Goal: Task Accomplishment & Management: Use online tool/utility

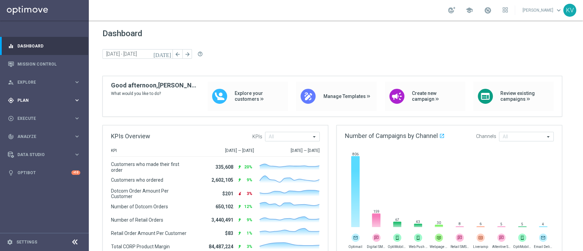
click at [50, 99] on span "Plan" at bounding box center [45, 100] width 56 height 4
click at [33, 113] on link "Target Groups" at bounding box center [44, 114] width 53 height 5
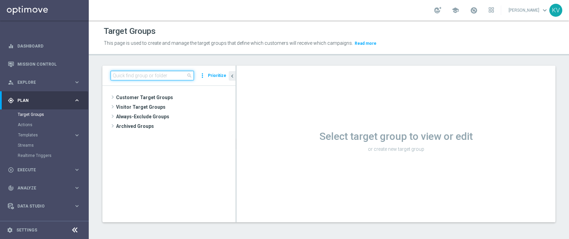
click at [139, 75] on input at bounding box center [152, 76] width 83 height 10
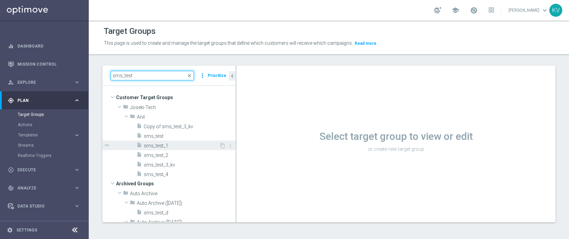
type input "sms_test"
click at [157, 143] on span "sms_test_1" at bounding box center [181, 146] width 75 height 6
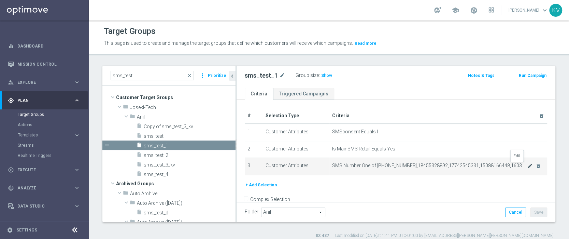
click at [528, 167] on icon "mode_edit" at bounding box center [530, 165] width 5 height 5
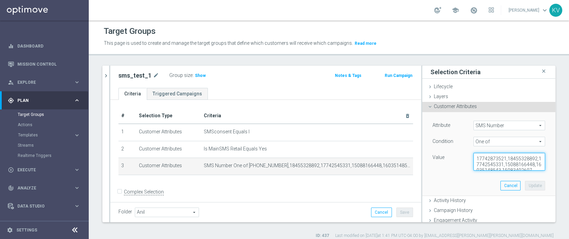
scroll to position [11, 0]
drag, startPoint x: 496, startPoint y: 157, endPoint x: 517, endPoint y: 176, distance: 27.8
click at [517, 176] on div "Attribute SMS Number SMS Number arrow_drop_down search Condition One of One of …" at bounding box center [489, 153] width 123 height 83
click at [502, 167] on textarea "17742873521,18455328892,17742545331,15088166448,16035148543,15083402697" at bounding box center [510, 162] width 72 height 18
type textarea "17742873521,18455328892,17742545331,15088166448,16035148543,15083402697,1203313…"
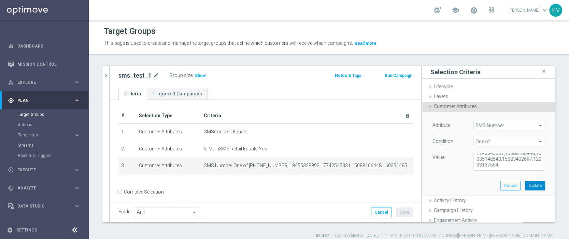
click at [525, 184] on button "Update" at bounding box center [535, 186] width 20 height 10
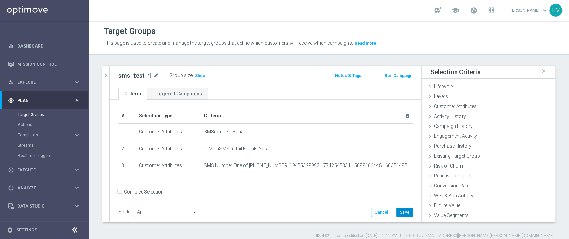
click at [399, 213] on button "Save" at bounding box center [404, 212] width 17 height 10
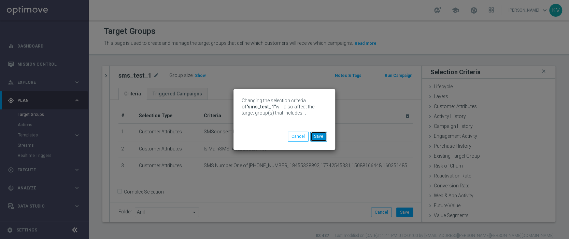
click at [323, 139] on button "Save" at bounding box center [318, 136] width 17 height 10
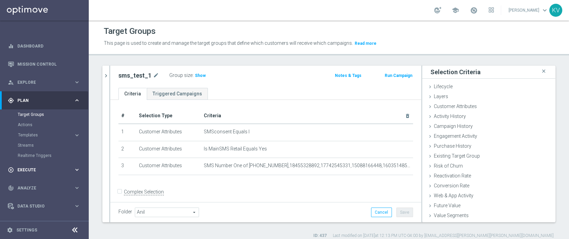
click at [31, 171] on span "Execute" at bounding box center [45, 170] width 56 height 4
click at [42, 132] on link "Campaign Builder" at bounding box center [44, 132] width 53 height 5
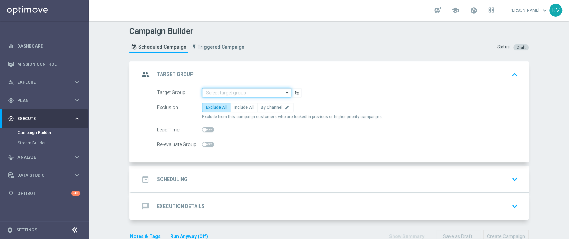
click at [237, 96] on input at bounding box center [246, 93] width 89 height 10
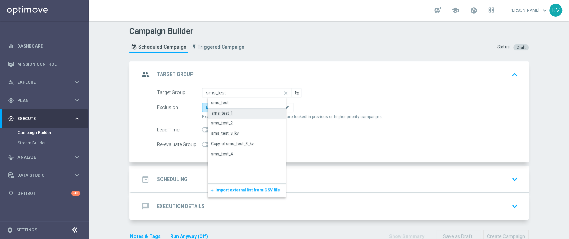
click at [231, 115] on div "sms_test_1" at bounding box center [252, 113] width 89 height 10
type input "sms_test_1"
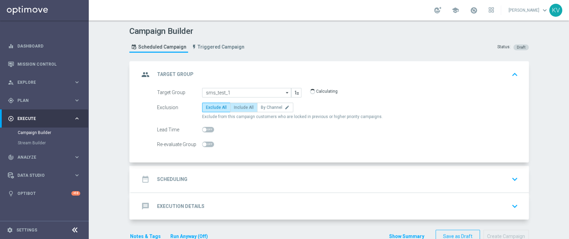
click at [243, 107] on span "Include All" at bounding box center [244, 107] width 20 height 5
click at [238, 107] on input "Include All" at bounding box center [236, 108] width 4 height 4
radio input "true"
click at [252, 179] on div "date_range Scheduling keyboard_arrow_down" at bounding box center [329, 178] width 381 height 13
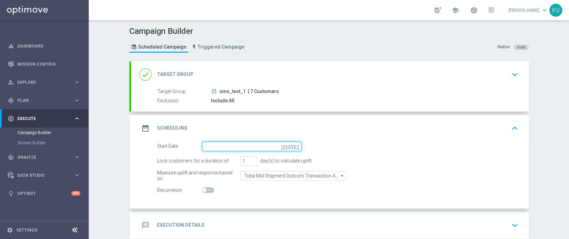
click at [211, 143] on input at bounding box center [251, 146] width 99 height 10
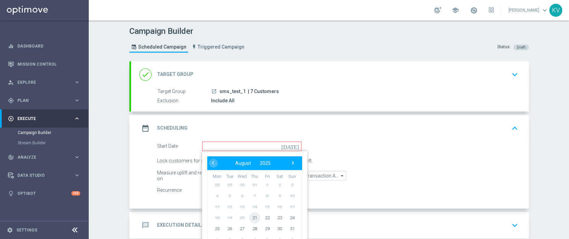
click at [252, 216] on span "21" at bounding box center [254, 217] width 11 height 11
type input "[DATE]"
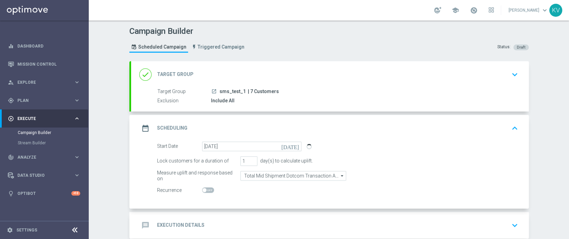
scroll to position [36, 0]
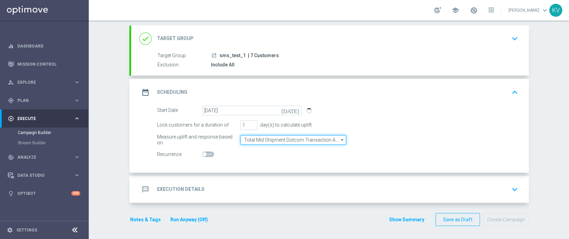
click at [277, 138] on input "Total Mid Shipment Dotcom Transaction Amount" at bounding box center [293, 140] width 106 height 10
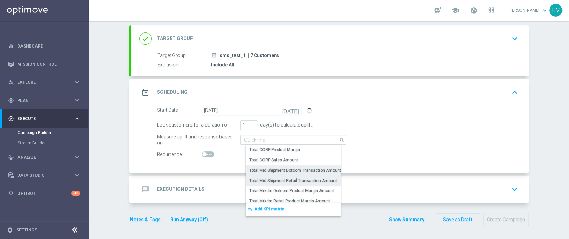
click at [292, 179] on div "Total Mid Shipment Retail Transaction Amount" at bounding box center [293, 180] width 88 height 6
type input "Total Mid Shipment Retail Transaction Amount"
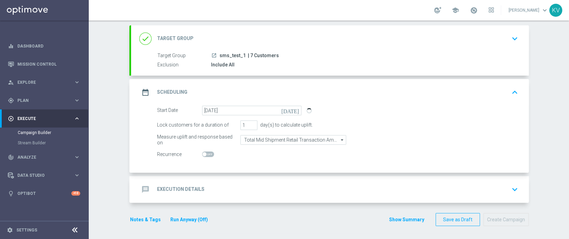
click at [241, 193] on div "message Execution Details keyboard_arrow_down" at bounding box center [329, 189] width 381 height 13
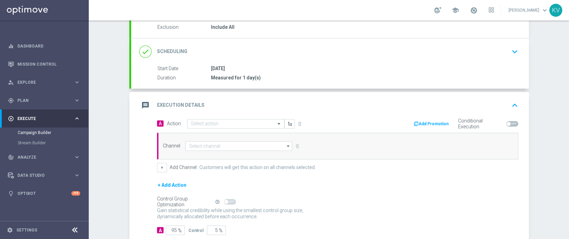
scroll to position [99, 0]
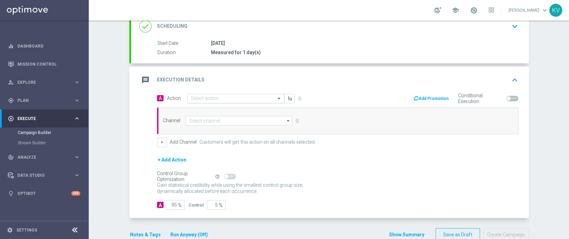
click at [215, 97] on input "text" at bounding box center [229, 99] width 76 height 6
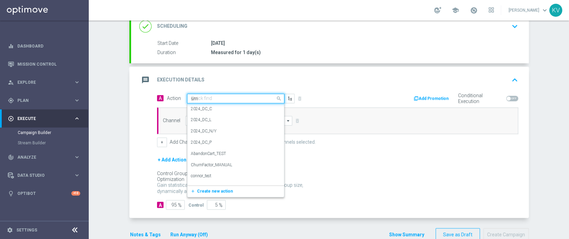
type input "sms"
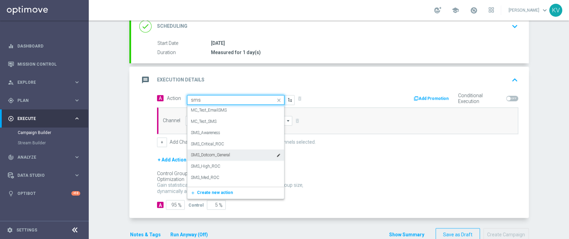
scroll to position [8, 0]
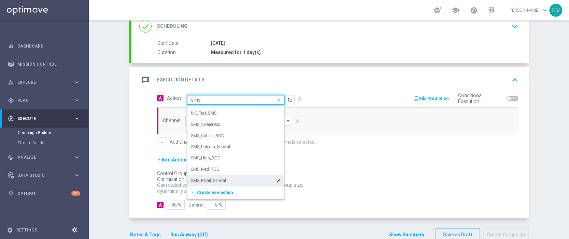
click at [229, 179] on div "SMS_Retail_General edit" at bounding box center [236, 180] width 90 height 11
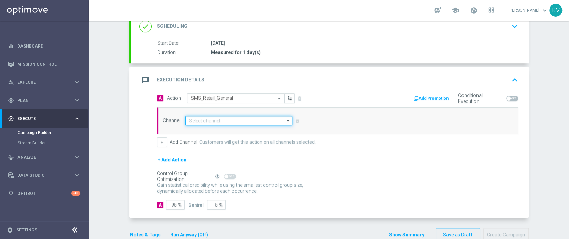
click at [223, 118] on input at bounding box center [238, 121] width 107 height 10
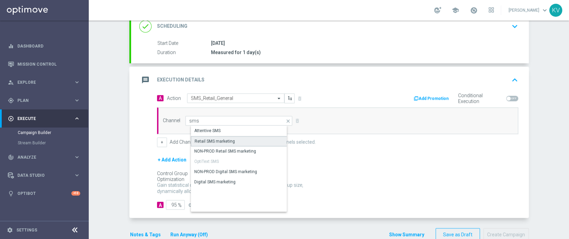
click at [232, 138] on div "Retail SMS marketing" at bounding box center [245, 141] width 108 height 10
type input "Retail SMS marketing"
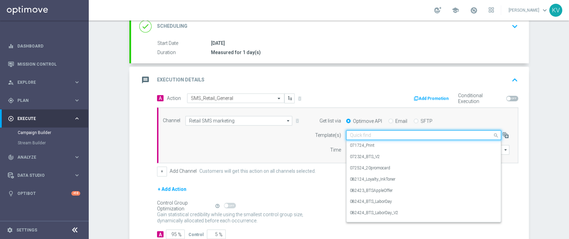
click at [379, 134] on input "text" at bounding box center [417, 135] width 134 height 6
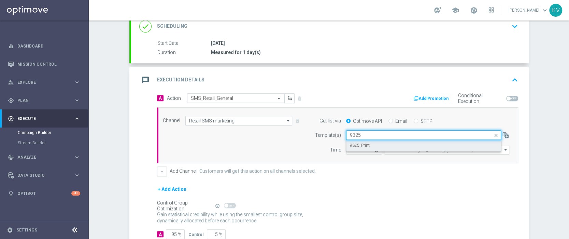
click at [363, 145] on label "9325_Print" at bounding box center [360, 145] width 20 height 6
type input "9325"
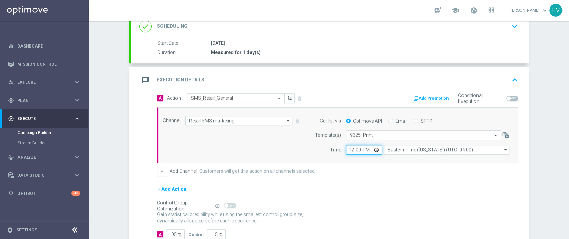
click at [350, 149] on input "12:00" at bounding box center [364, 150] width 36 height 10
type input "12:16"
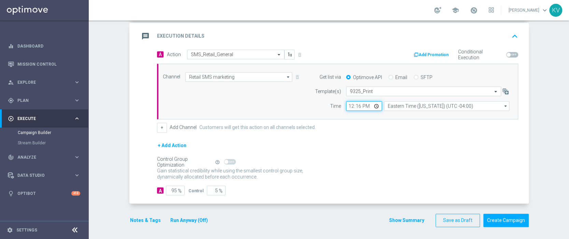
scroll to position [143, 0]
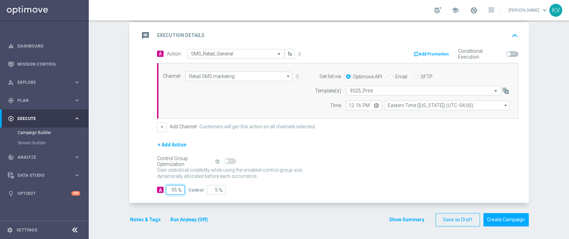
click at [166, 192] on input "95" at bounding box center [175, 190] width 19 height 10
click at [167, 189] on input "95" at bounding box center [175, 190] width 19 height 10
type input "10"
type input "90"
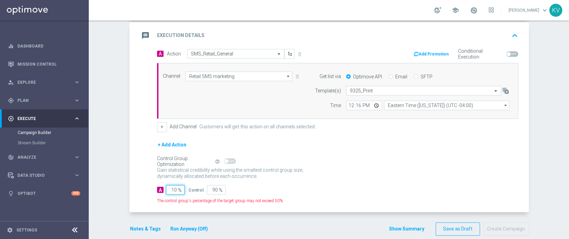
type input "100"
type input "0"
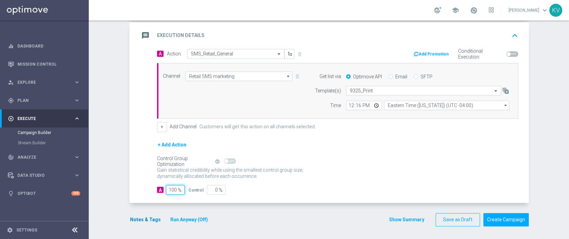
type input "100"
click at [145, 217] on button "Notes & Tags" at bounding box center [145, 219] width 32 height 9
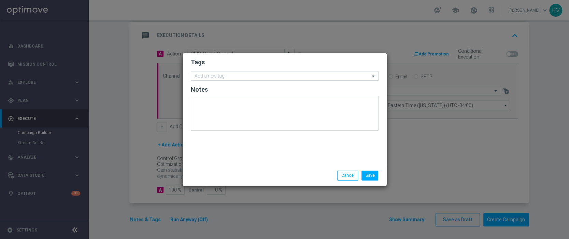
click at [225, 78] on input "text" at bounding box center [282, 76] width 175 height 6
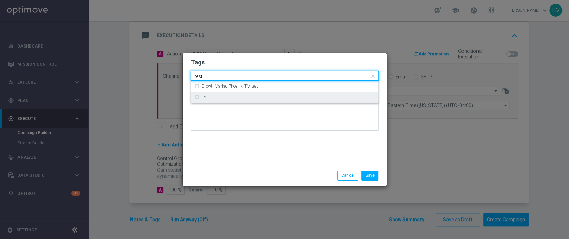
click at [238, 96] on div "test" at bounding box center [287, 97] width 173 height 4
type input "test"
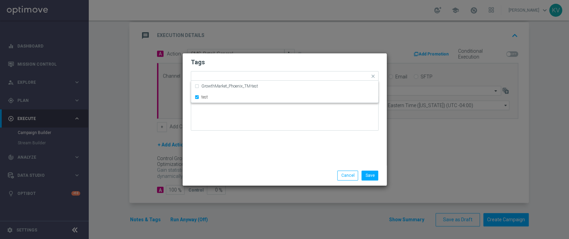
click at [237, 141] on div "Tags Quick find × test GrowthMarket_Phoenix_TM-test test Notes" at bounding box center [285, 109] width 204 height 112
click at [372, 170] on li "Save" at bounding box center [370, 175] width 20 height 10
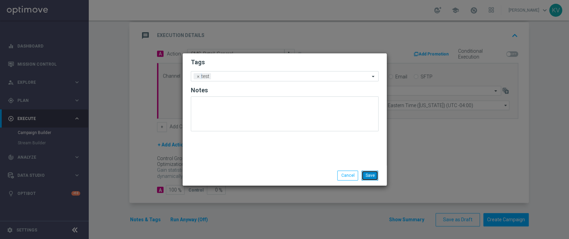
click at [373, 176] on button "Save" at bounding box center [370, 175] width 17 height 10
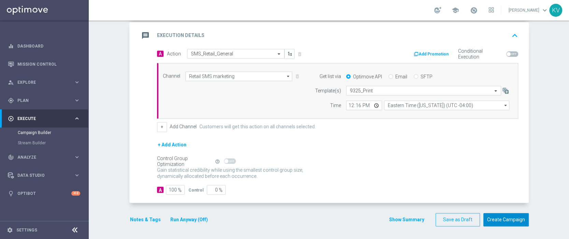
click at [502, 219] on button "Create Campaign" at bounding box center [506, 219] width 45 height 13
